Goal: Task Accomplishment & Management: Complete application form

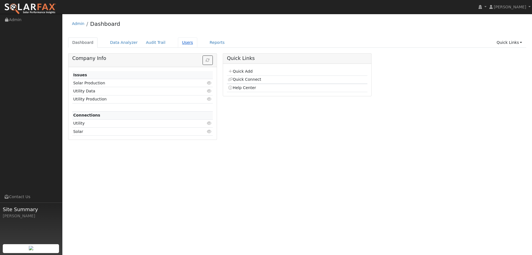
click at [178, 40] on link "Users" at bounding box center [187, 42] width 19 height 10
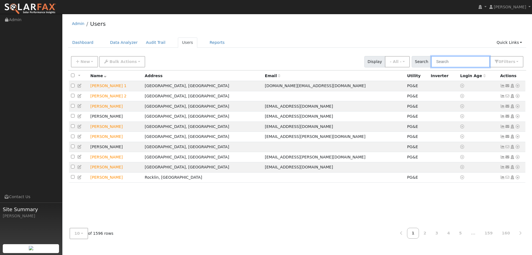
click at [478, 62] on input "text" at bounding box center [460, 61] width 59 height 11
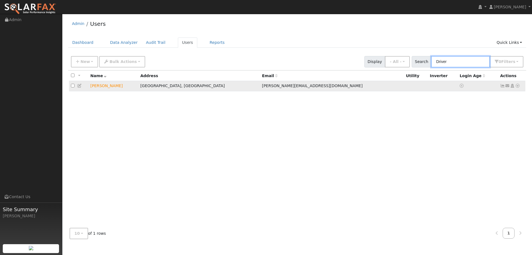
type input "Driver"
click at [517, 86] on icon at bounding box center [517, 86] width 5 height 4
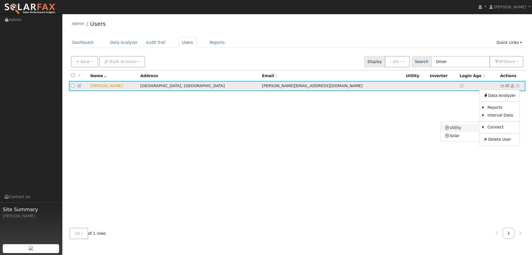
click at [473, 128] on link "Utility" at bounding box center [460, 128] width 39 height 8
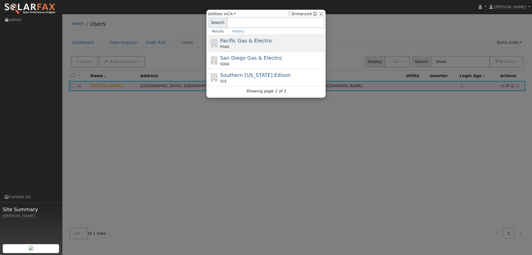
click at [220, 52] on div "Pacific Gas & Electric PG&E" at bounding box center [266, 60] width 116 height 17
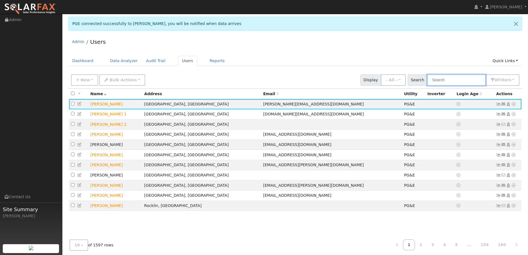
click at [442, 81] on input "text" at bounding box center [456, 79] width 59 height 11
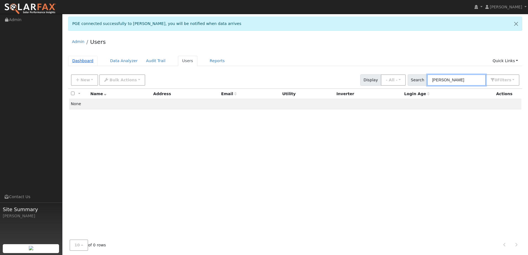
type input "Dianna"
click at [87, 57] on link "Dashboard" at bounding box center [83, 61] width 30 height 10
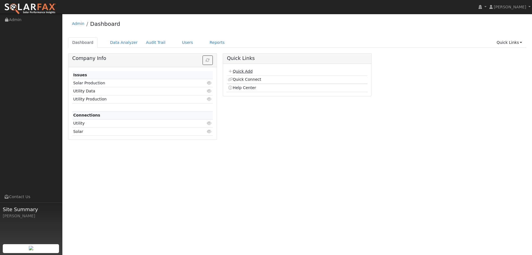
click at [248, 70] on link "Quick Add" at bounding box center [240, 71] width 25 height 4
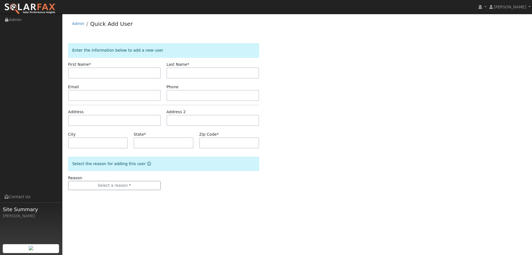
click at [150, 73] on input "text" at bounding box center [114, 72] width 93 height 11
type input "[PERSON_NAME]"
click at [178, 72] on input "text" at bounding box center [213, 72] width 93 height 11
type input "Villa"
click at [93, 95] on input "text" at bounding box center [114, 95] width 93 height 11
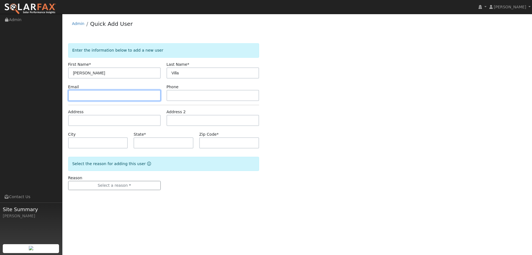
paste input "DiannnaVilla4@gmail.com"
type input "DiannnaVilla4@gmail.com"
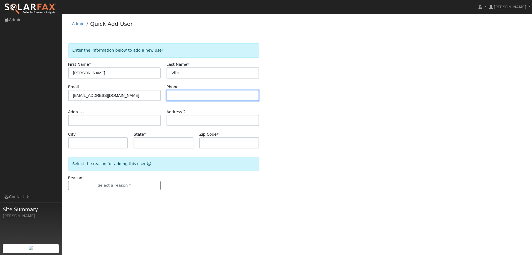
paste input "(707) 392-8381"
click at [209, 95] on input "(707) 392-8381" at bounding box center [213, 95] width 93 height 11
type input "(707) 392-8381"
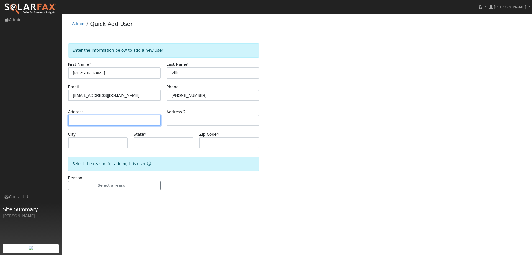
click at [88, 121] on input "text" at bounding box center [114, 120] width 93 height 11
paste input "4420 Brown's School Road"
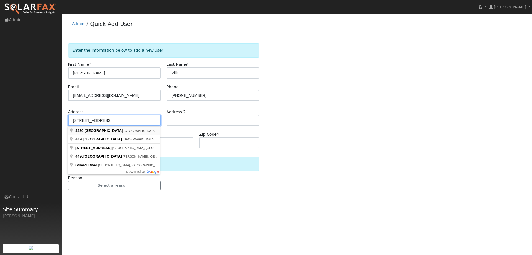
type input "4420 Browns School Lane"
type input "Vacaville"
type input "CA"
type input "95688"
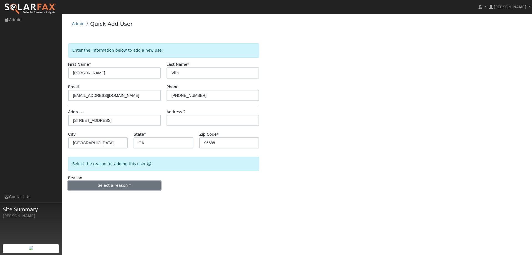
click at [122, 184] on button "Select a reason" at bounding box center [114, 185] width 93 height 9
click at [107, 192] on div "New lead New customer adding solar New customer has solar" at bounding box center [99, 205] width 62 height 28
click at [109, 187] on button "Select a reason" at bounding box center [114, 185] width 93 height 9
click at [106, 194] on link "New lead" at bounding box center [98, 197] width 61 height 8
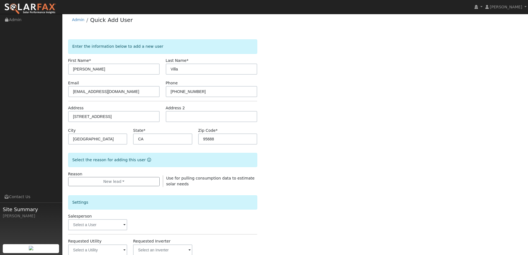
scroll to position [83, 0]
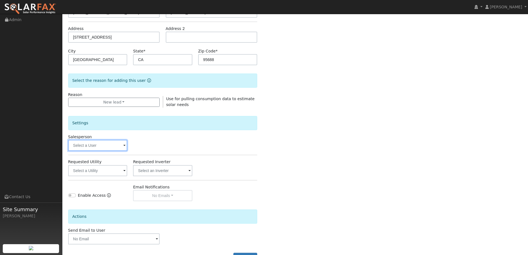
click at [109, 147] on input "text" at bounding box center [97, 145] width 59 height 11
drag, startPoint x: 119, startPoint y: 134, endPoint x: 118, endPoint y: 131, distance: 2.8
click at [119, 133] on div "Settings" at bounding box center [162, 125] width 195 height 18
click at [108, 140] on input "text" at bounding box center [97, 145] width 59 height 11
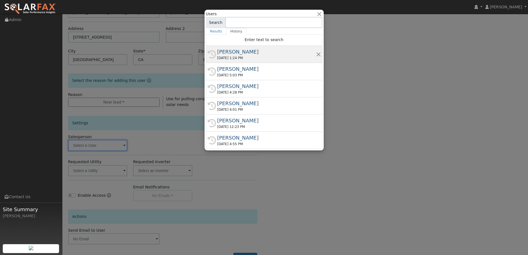
click at [236, 53] on div "Paul Barber" at bounding box center [266, 51] width 99 height 7
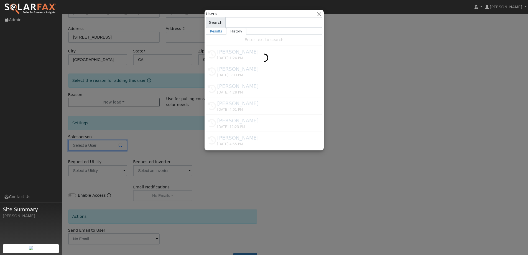
type input "Paul Barber"
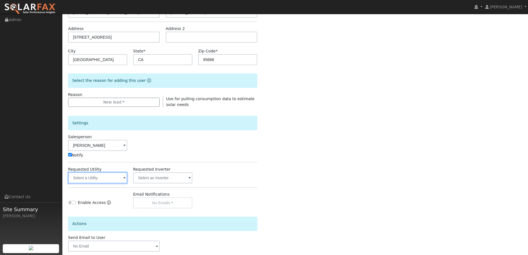
click at [109, 176] on input "text" at bounding box center [97, 177] width 59 height 11
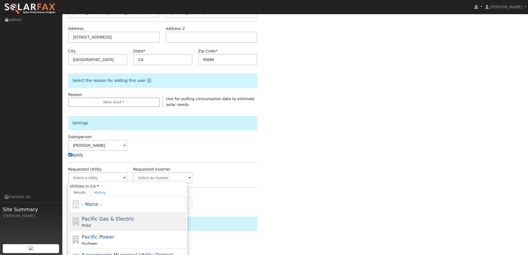
click at [112, 225] on div "PG&E" at bounding box center [133, 225] width 103 height 6
type input "Pacific Gas & Electric"
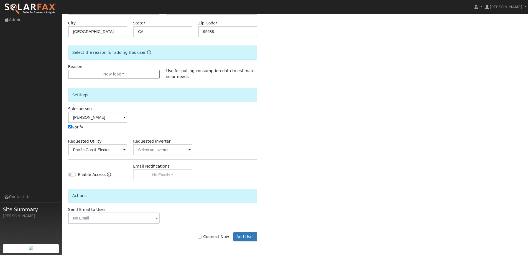
scroll to position [111, 0]
click at [215, 235] on label "Connect Now" at bounding box center [213, 236] width 31 height 6
click at [202, 235] on input "Connect Now" at bounding box center [200, 236] width 4 height 4
checkbox input "true"
click at [242, 239] on button "Add User" at bounding box center [245, 235] width 24 height 9
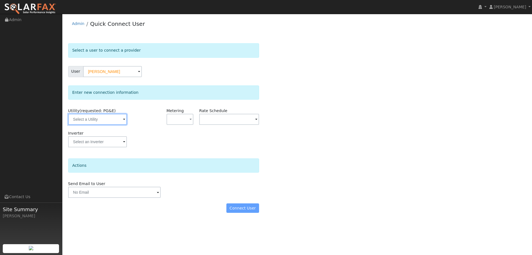
click at [71, 121] on input "text" at bounding box center [97, 119] width 59 height 11
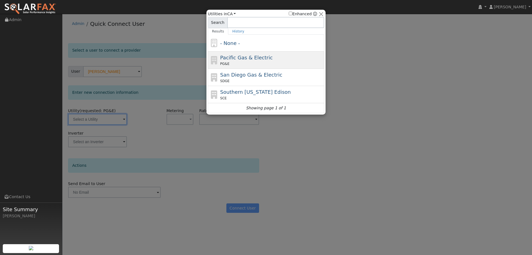
click at [235, 63] on div "PG&E" at bounding box center [271, 63] width 103 height 5
type input "PG&E"
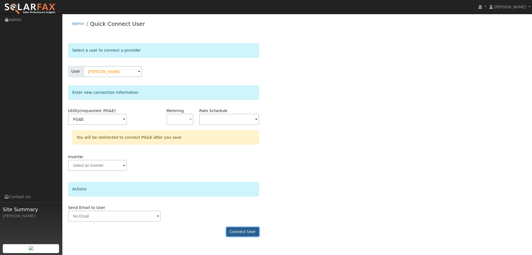
click at [245, 231] on button "Connect User" at bounding box center [242, 231] width 33 height 9
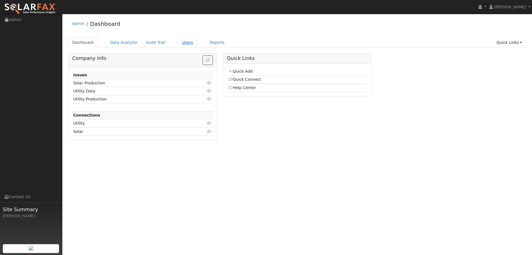
click at [178, 42] on link "Users" at bounding box center [187, 42] width 19 height 10
